Goal: Task Accomplishment & Management: Use online tool/utility

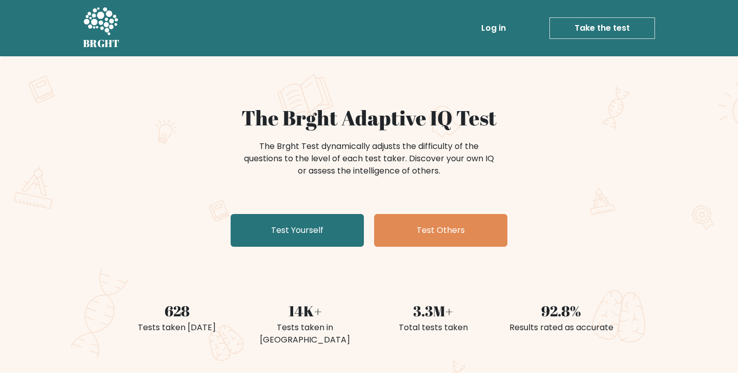
click at [601, 33] on link "Take the test" at bounding box center [602, 28] width 106 height 22
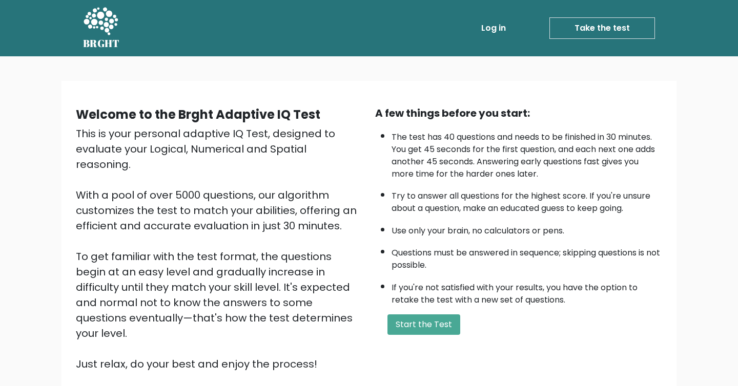
scroll to position [83, 0]
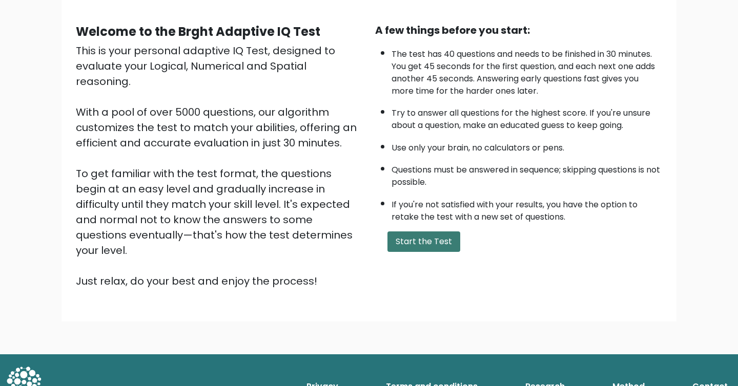
click at [439, 245] on button "Start the Test" at bounding box center [423, 241] width 73 height 20
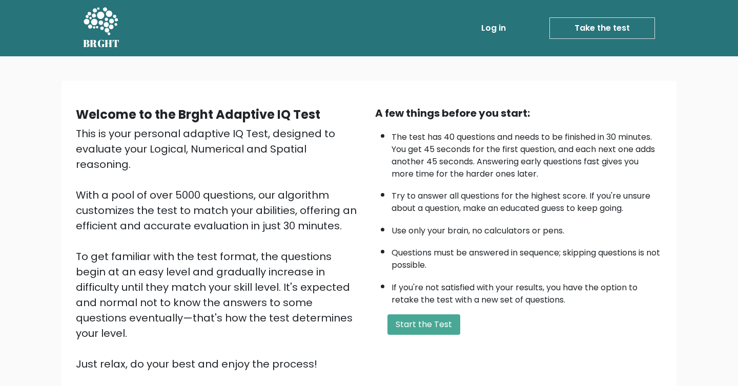
click at [577, 22] on link "Take the test" at bounding box center [602, 28] width 106 height 22
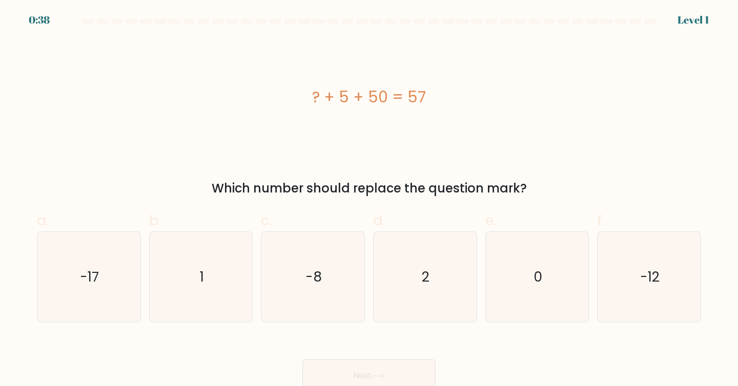
scroll to position [6, 0]
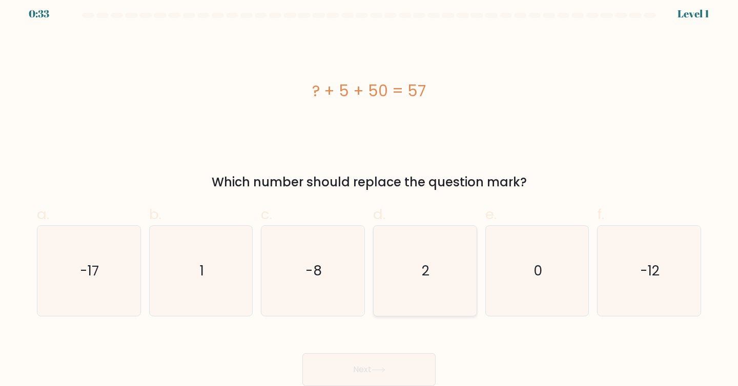
click at [449, 261] on icon "2" at bounding box center [425, 271] width 91 height 91
click at [369, 194] on input "d. 2" at bounding box center [369, 190] width 1 height 7
radio input "true"
click at [407, 375] on button "Next" at bounding box center [368, 369] width 133 height 33
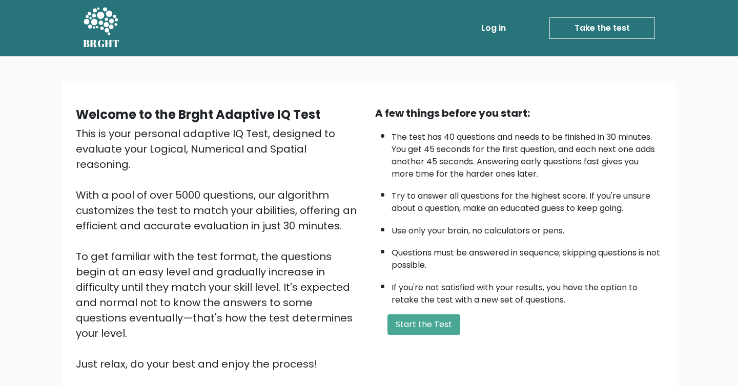
click at [532, 30] on li "Take the test Take the test" at bounding box center [582, 28] width 145 height 22
click at [497, 28] on link "Log in" at bounding box center [493, 28] width 33 height 20
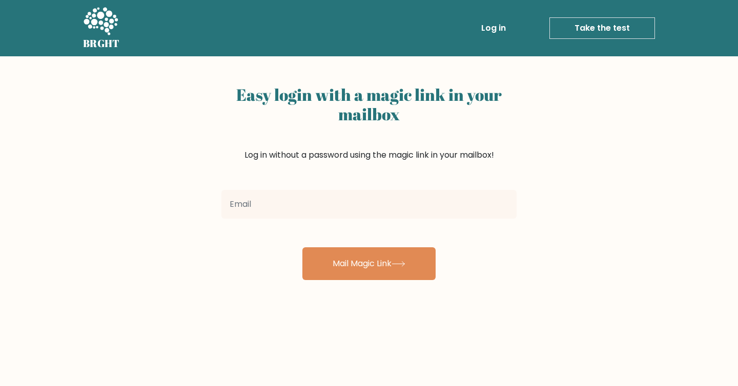
click at [99, 34] on icon at bounding box center [100, 22] width 35 height 31
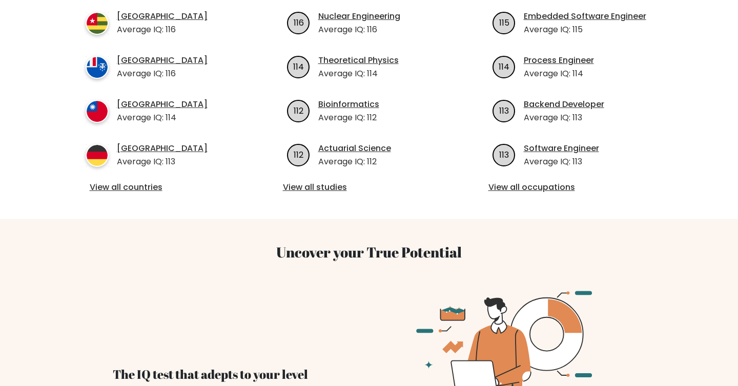
scroll to position [554, 0]
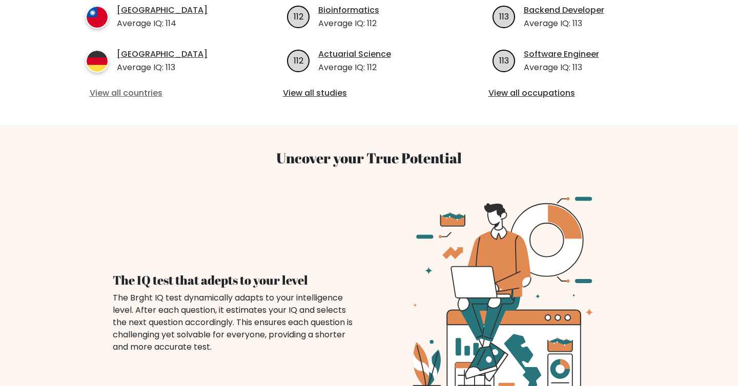
click at [137, 87] on link "View all countries" at bounding box center [164, 93] width 148 height 12
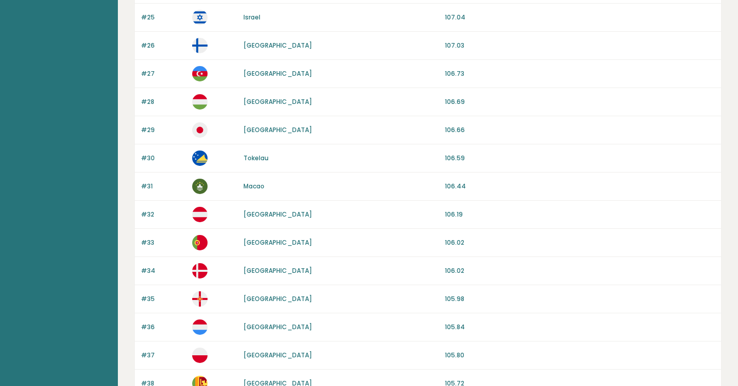
scroll to position [944, 0]
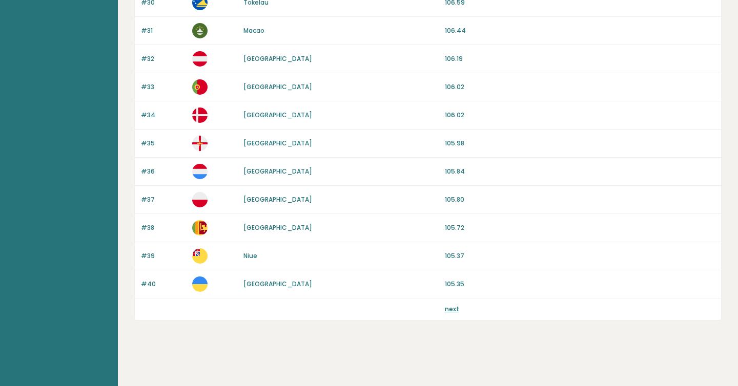
click at [455, 316] on div "next" at bounding box center [428, 310] width 586 height 22
click at [453, 310] on link "next" at bounding box center [452, 309] width 14 height 9
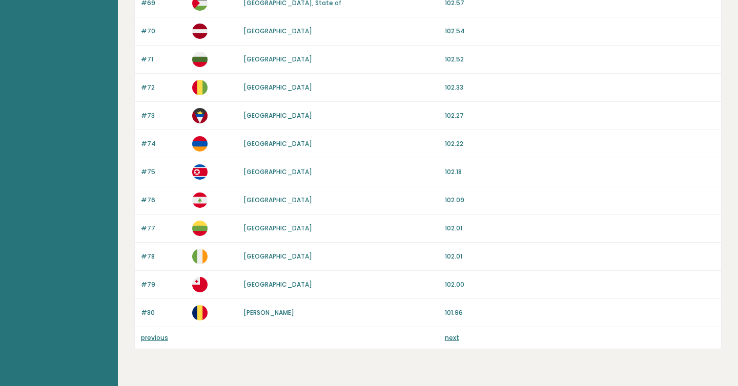
scroll to position [944, 0]
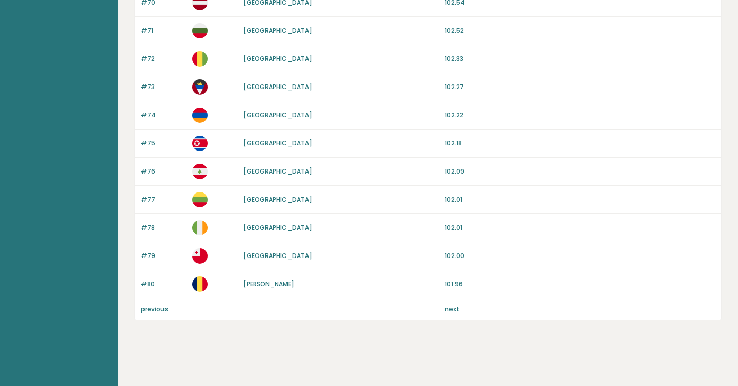
click at [453, 310] on link "next" at bounding box center [452, 309] width 14 height 9
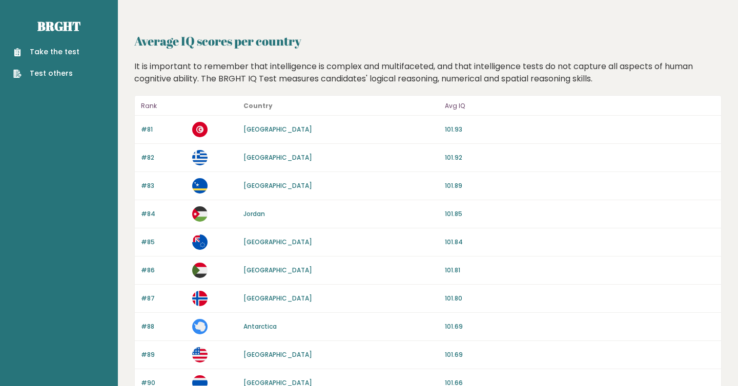
click at [59, 69] on link "Test others" at bounding box center [46, 73] width 66 height 11
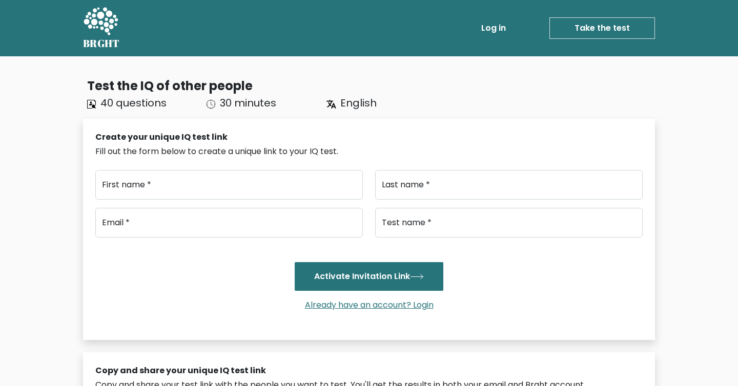
click at [356, 103] on span "English" at bounding box center [358, 103] width 36 height 14
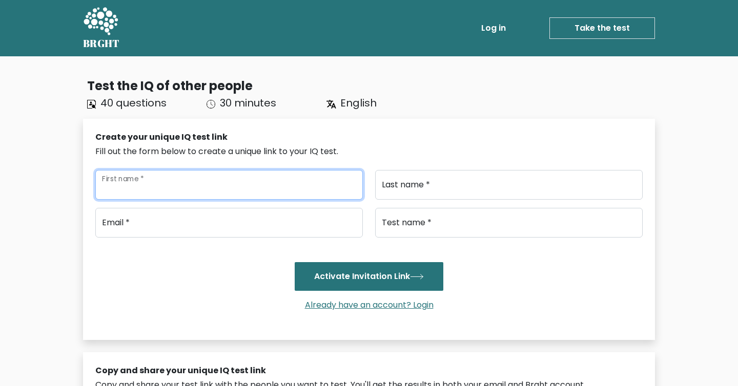
click at [144, 186] on input "First name *" at bounding box center [228, 185] width 267 height 30
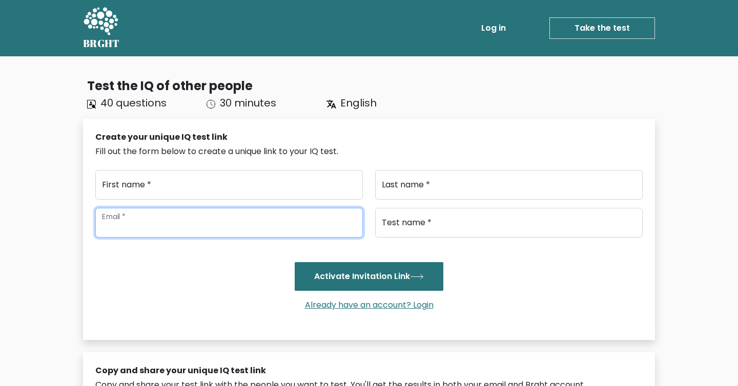
click at [150, 213] on input "email" at bounding box center [228, 223] width 267 height 30
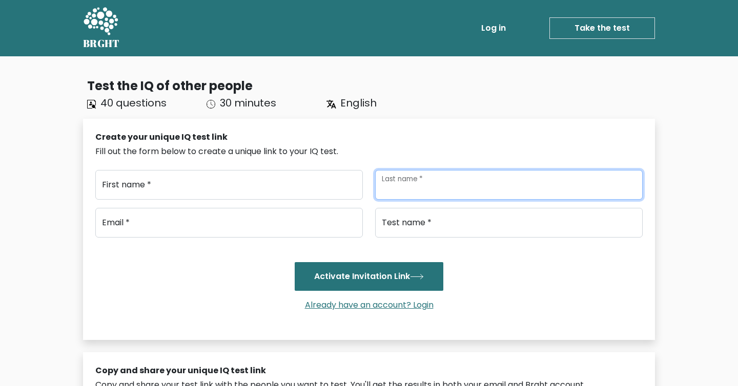
click at [411, 178] on input "Last name *" at bounding box center [508, 185] width 267 height 30
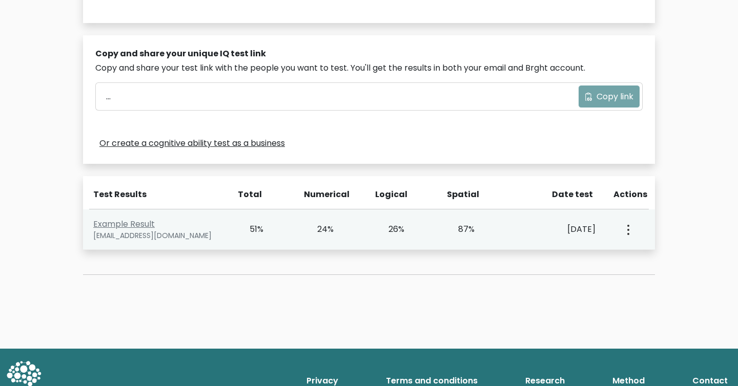
scroll to position [307, 0]
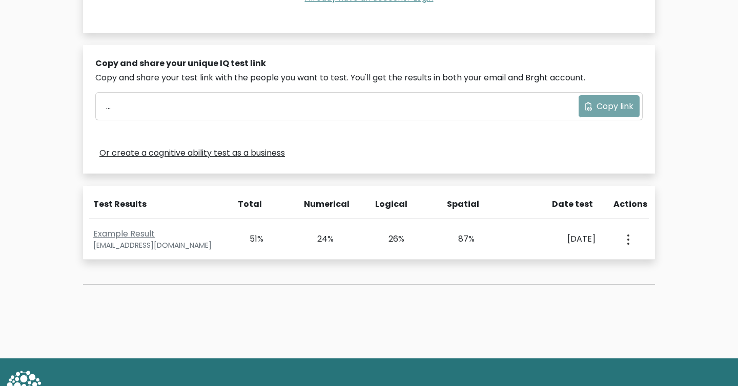
click at [218, 122] on div "Copy and share your unique IQ test link Copy and share your test link with the …" at bounding box center [369, 109] width 572 height 129
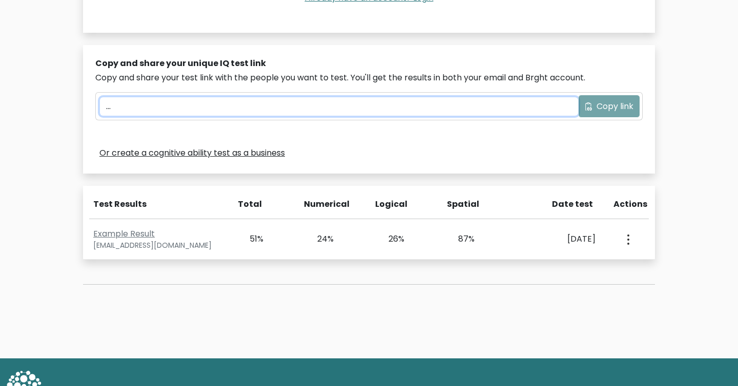
click at [217, 109] on input "..." at bounding box center [339, 106] width 478 height 18
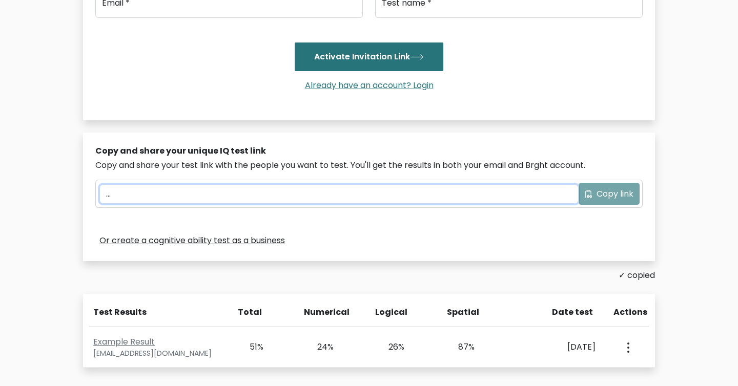
scroll to position [150, 0]
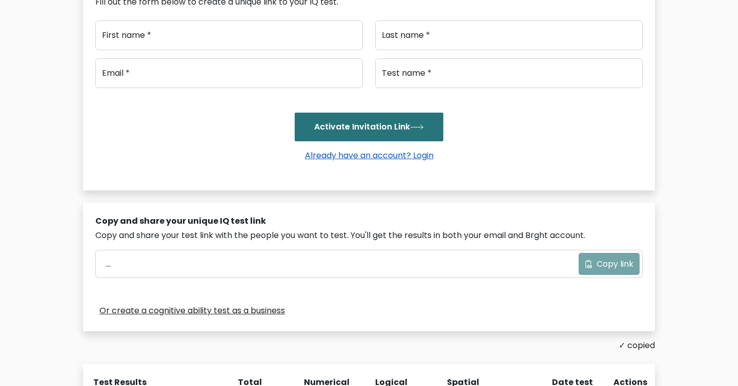
click at [348, 158] on link "Already have an account? Login" at bounding box center [369, 156] width 137 height 12
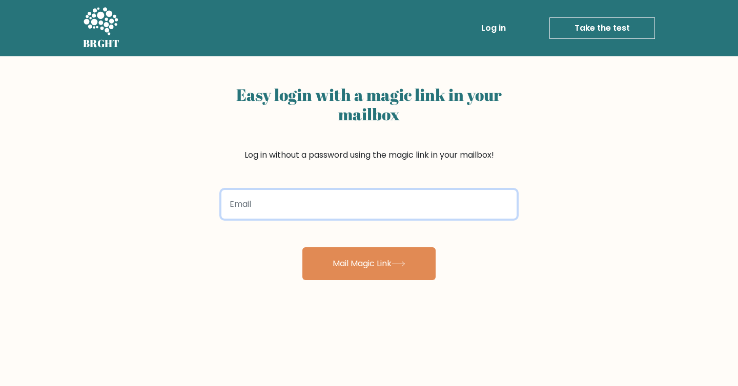
paste input "[EMAIL_ADDRESS][DOMAIN_NAME]"
type input "[EMAIL_ADDRESS][DOMAIN_NAME]"
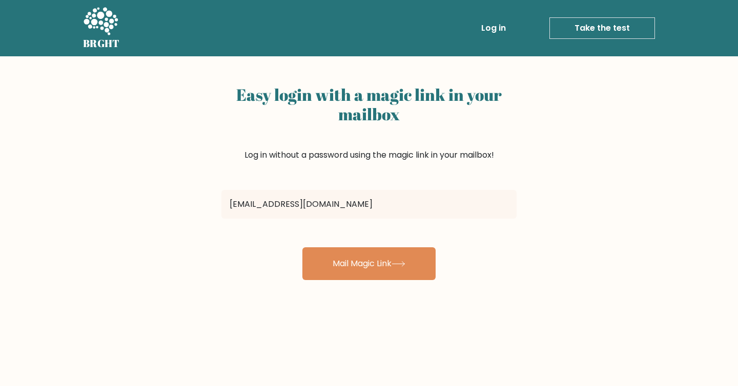
click at [343, 283] on div "Easy login with a magic link in your mailbox Log in without a password using th…" at bounding box center [369, 250] width 738 height 388
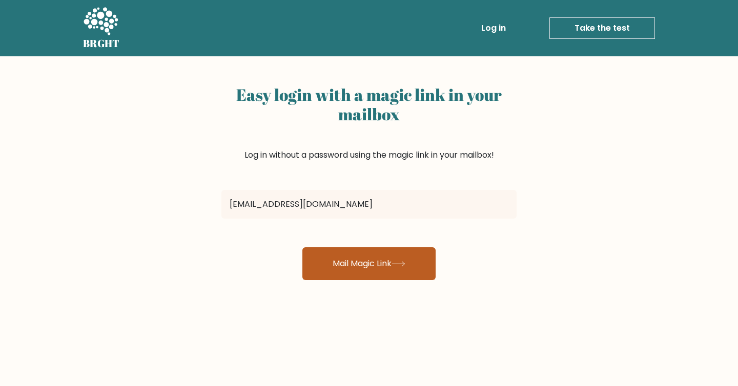
click at [353, 265] on button "Mail Magic Link" at bounding box center [368, 263] width 133 height 33
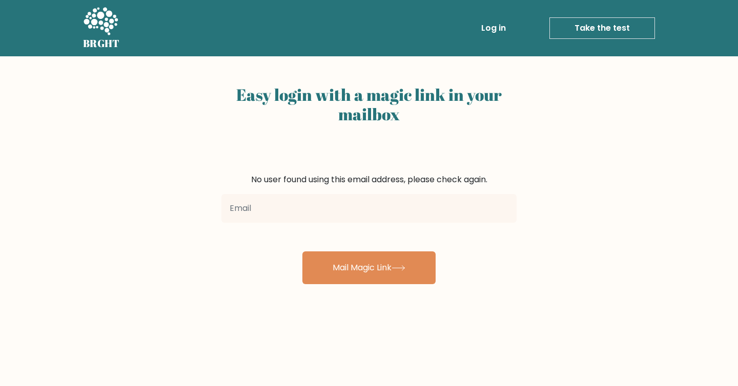
click at [498, 31] on link "Log in" at bounding box center [493, 28] width 33 height 20
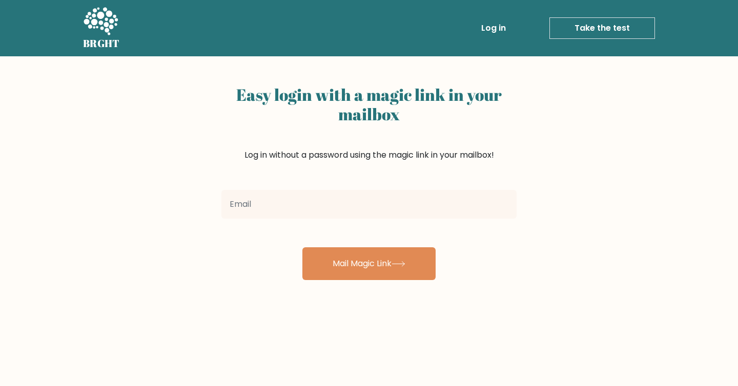
click at [607, 36] on link "Take the test" at bounding box center [602, 28] width 106 height 22
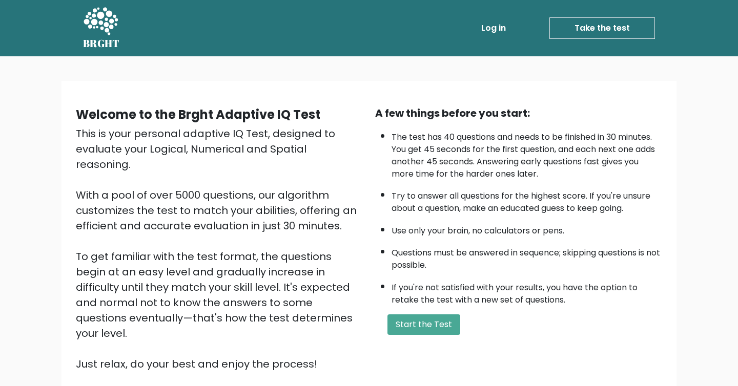
click at [91, 28] on icon at bounding box center [100, 22] width 35 height 31
